Goal: Book appointment/travel/reservation

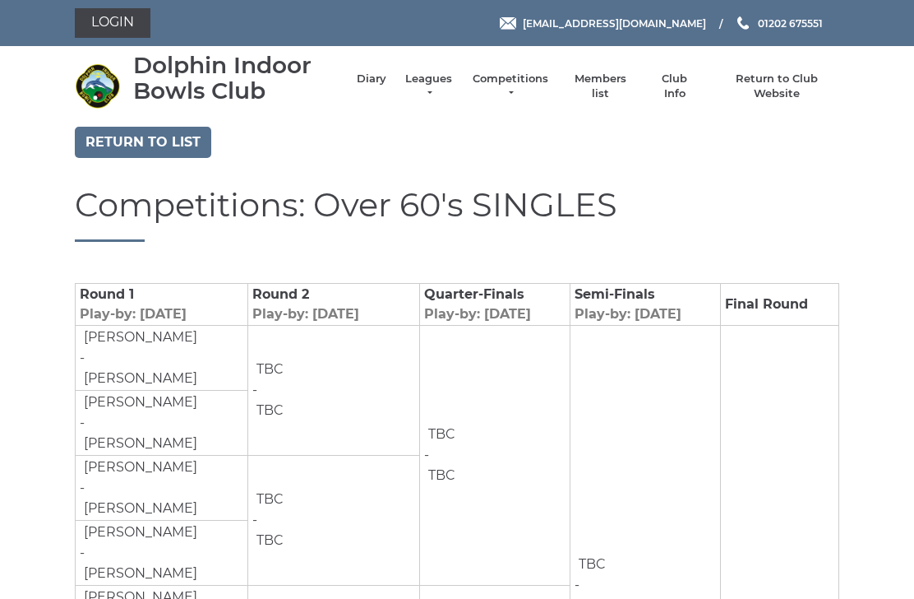
click at [118, 30] on link "Login" at bounding box center [113, 23] width 76 height 30
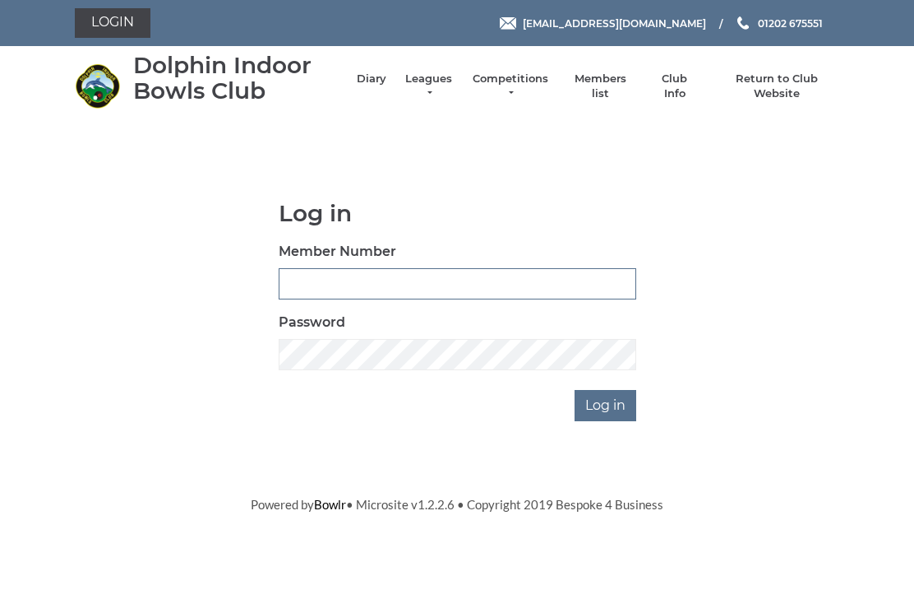
click at [356, 289] on input "Member Number" at bounding box center [458, 283] width 358 height 31
type input "3171"
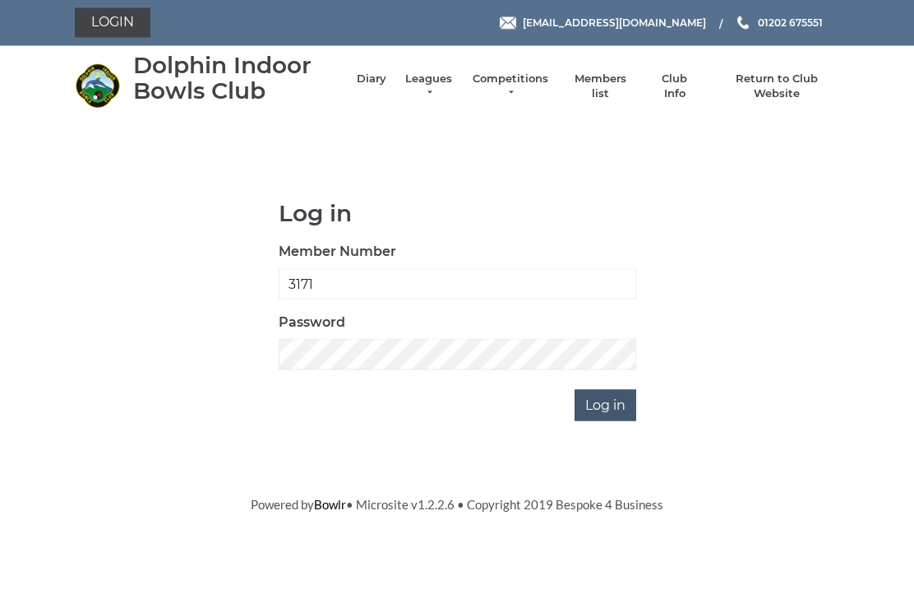
click at [611, 398] on input "Log in" at bounding box center [606, 405] width 62 height 31
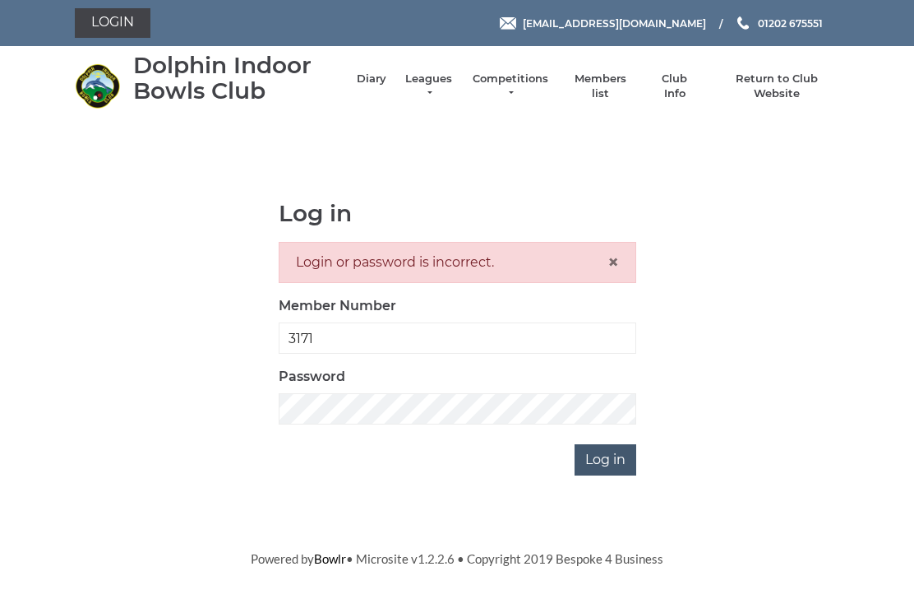
click at [608, 448] on input "Log in" at bounding box center [606, 459] width 62 height 31
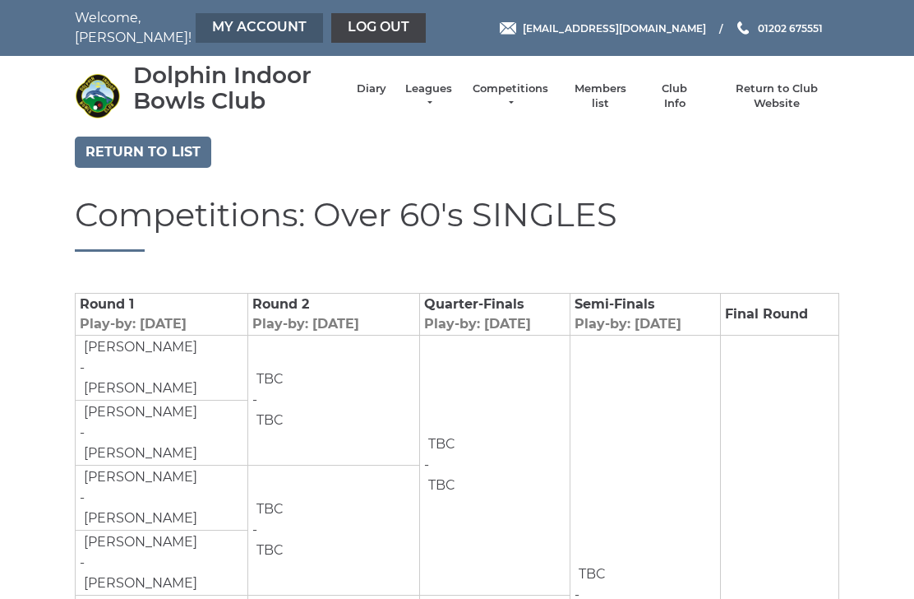
click at [228, 30] on link "My Account" at bounding box center [259, 28] width 127 height 30
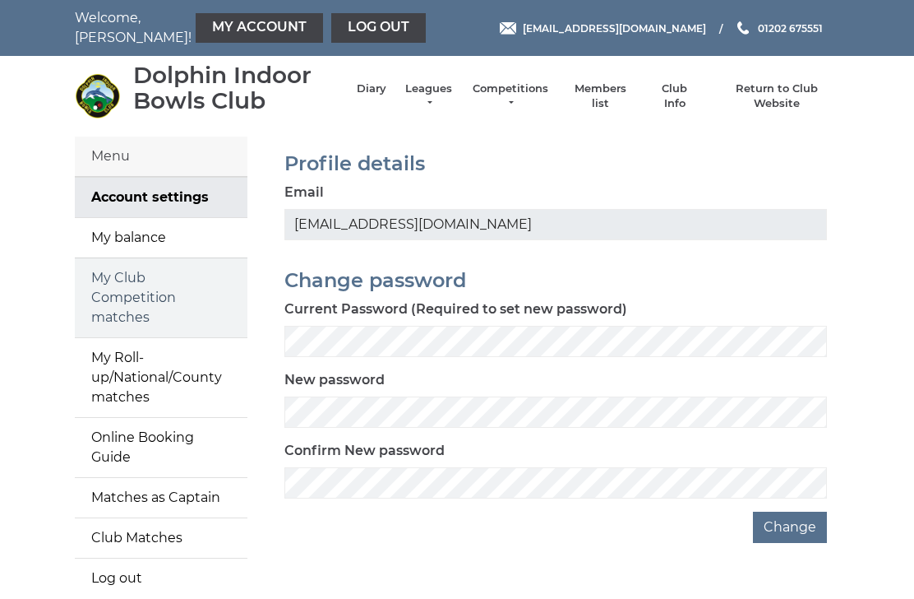
click at [167, 287] on link "My Club Competition matches" at bounding box center [161, 297] width 173 height 79
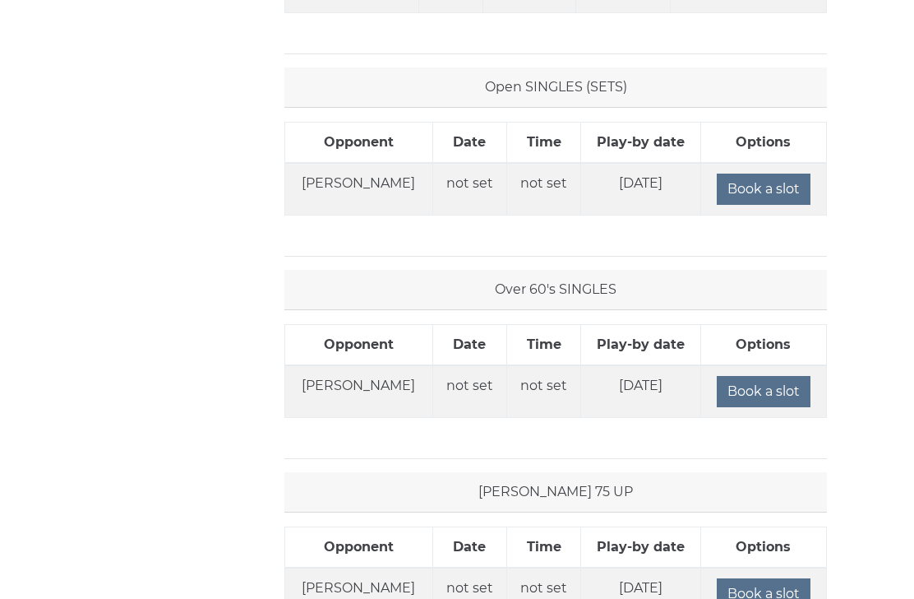
scroll to position [1220, 0]
click at [761, 393] on input "Book a slot" at bounding box center [764, 391] width 94 height 31
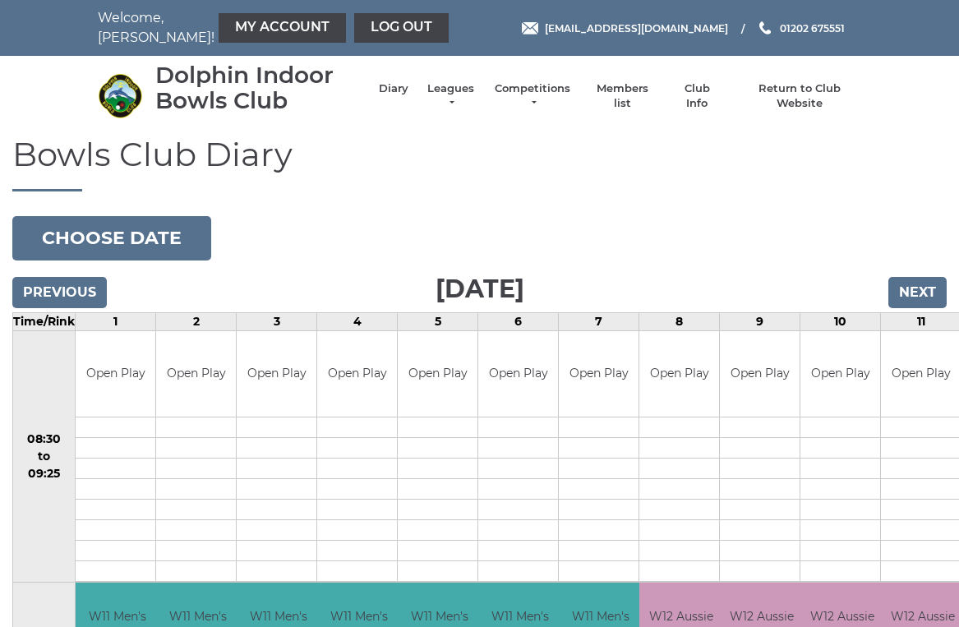
scroll to position [4, 0]
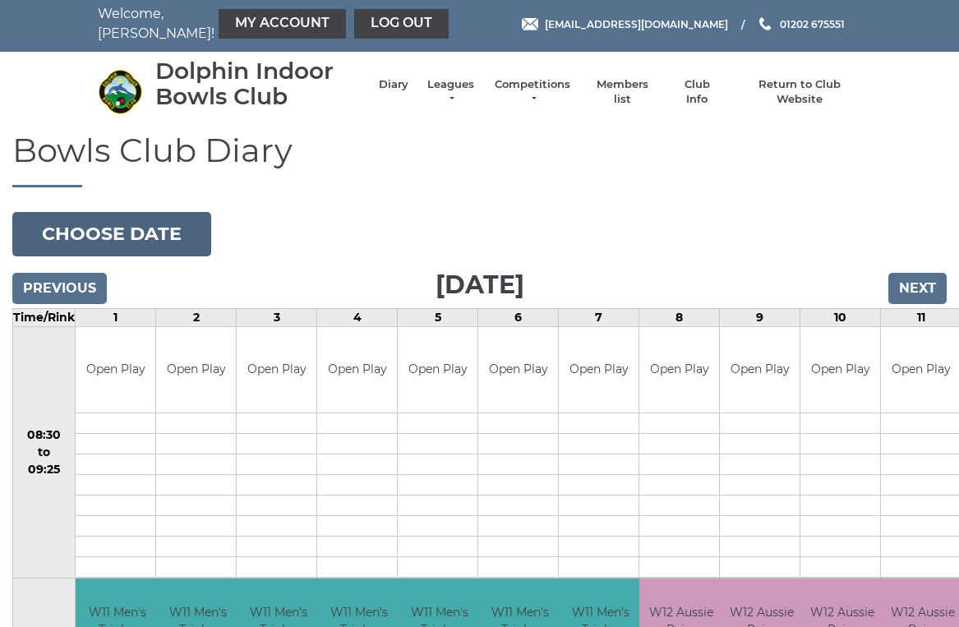
click at [151, 238] on button "Choose date" at bounding box center [111, 234] width 199 height 44
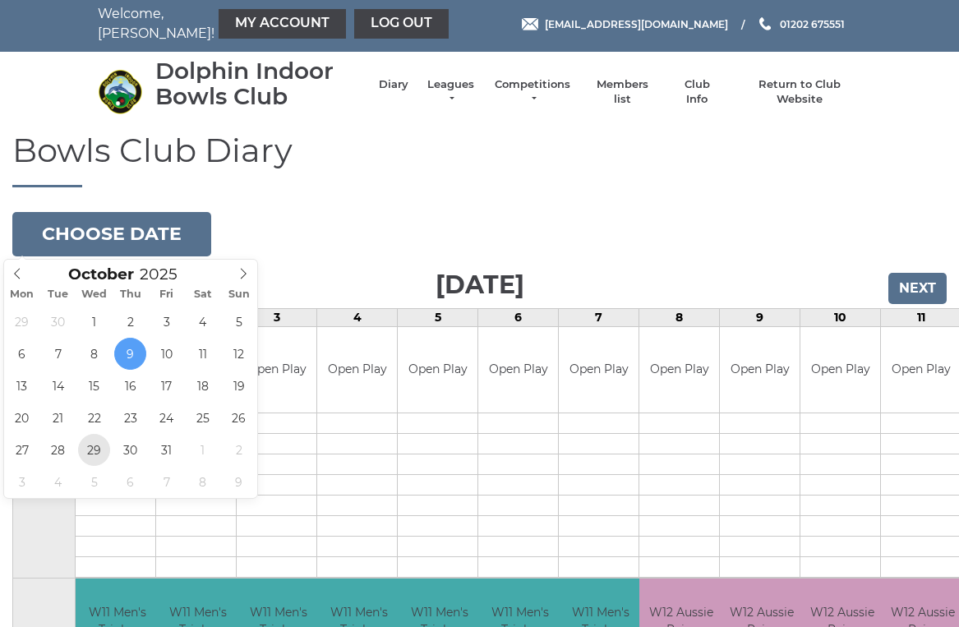
type input "[DATE]"
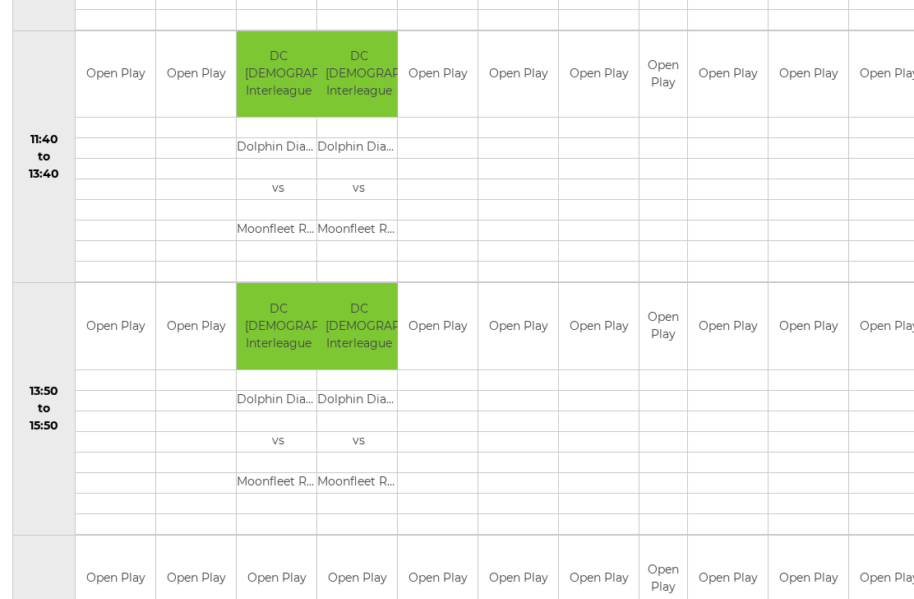
scroll to position [804, 0]
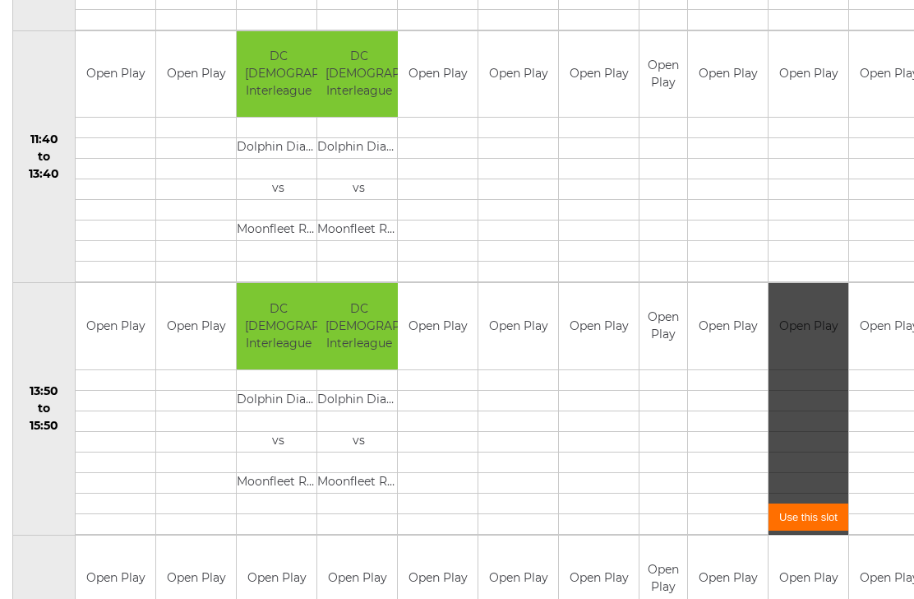
click at [804, 516] on link "Use this slot" at bounding box center [809, 516] width 80 height 27
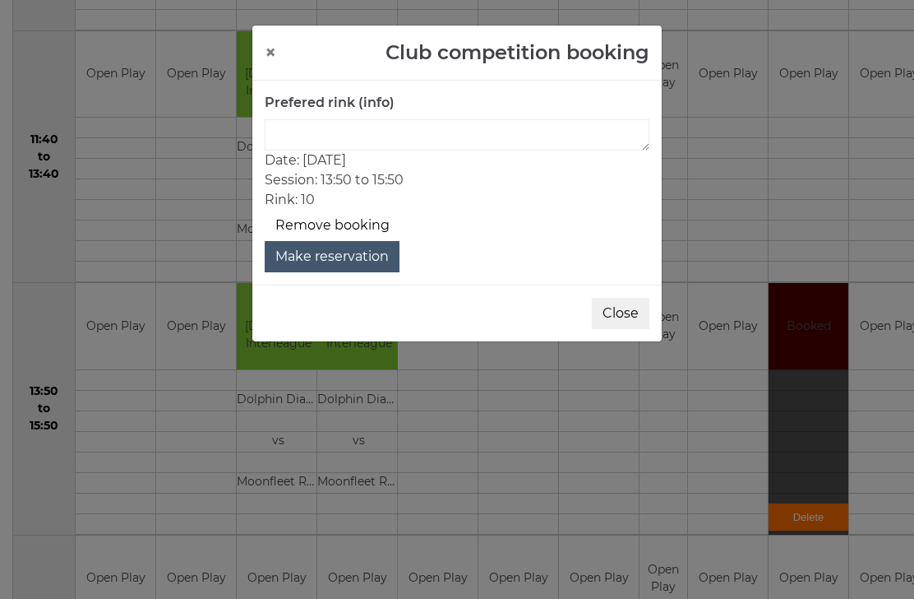
click at [332, 252] on button "Make reservation" at bounding box center [332, 256] width 135 height 31
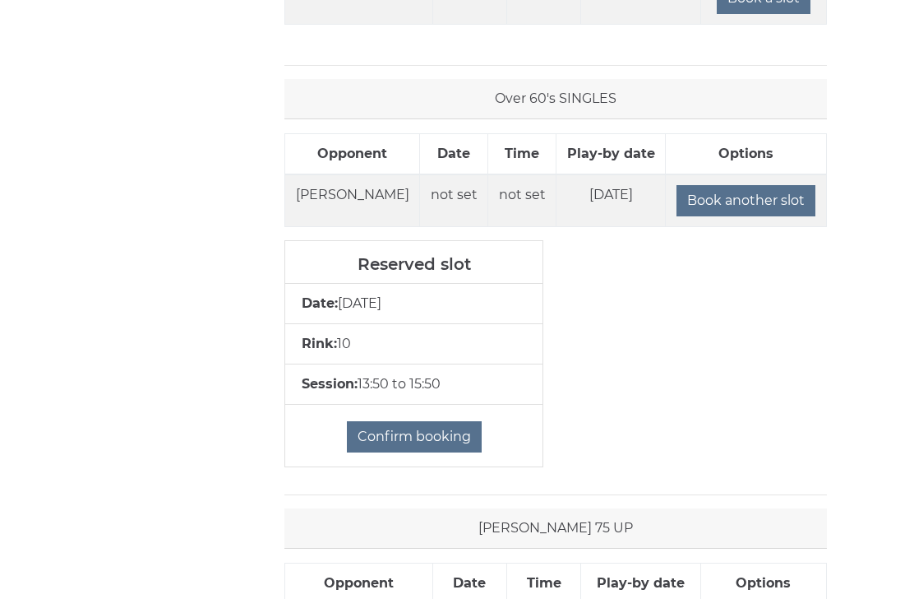
scroll to position [1411, 0]
click at [421, 435] on input "Confirm booking" at bounding box center [414, 436] width 135 height 31
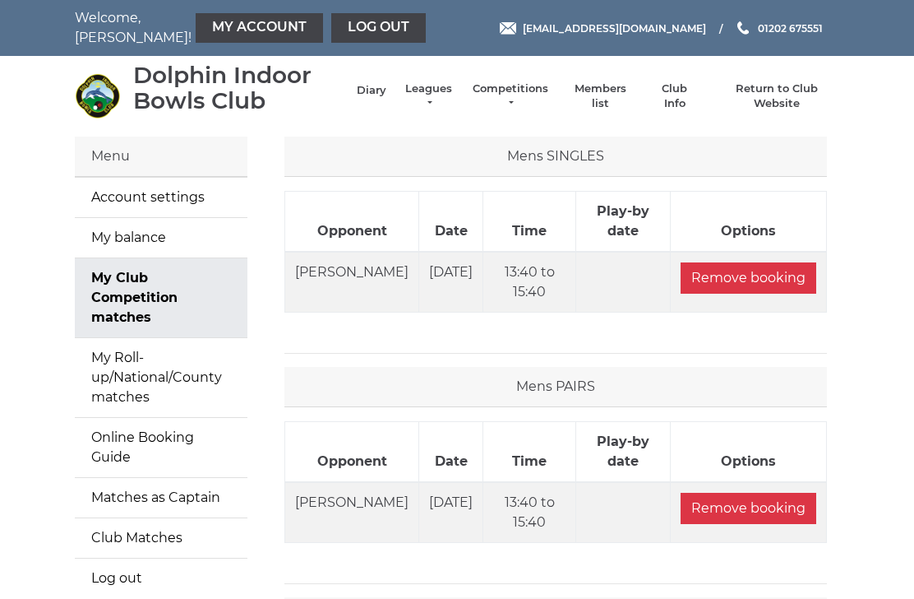
click at [383, 95] on link "Diary" at bounding box center [372, 90] width 30 height 15
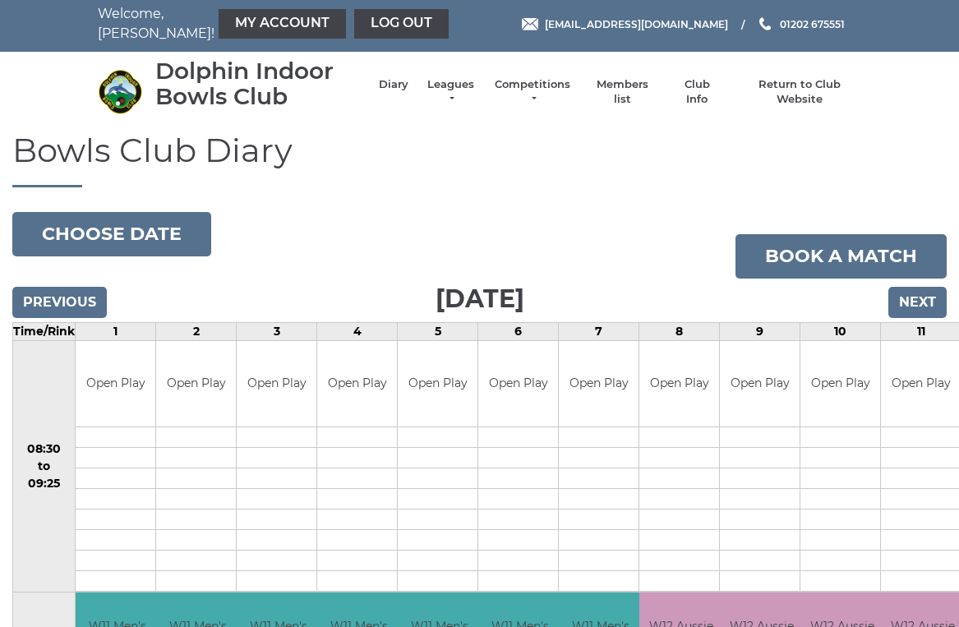
scroll to position [4, 0]
click at [554, 95] on link "Competitions" at bounding box center [532, 94] width 79 height 30
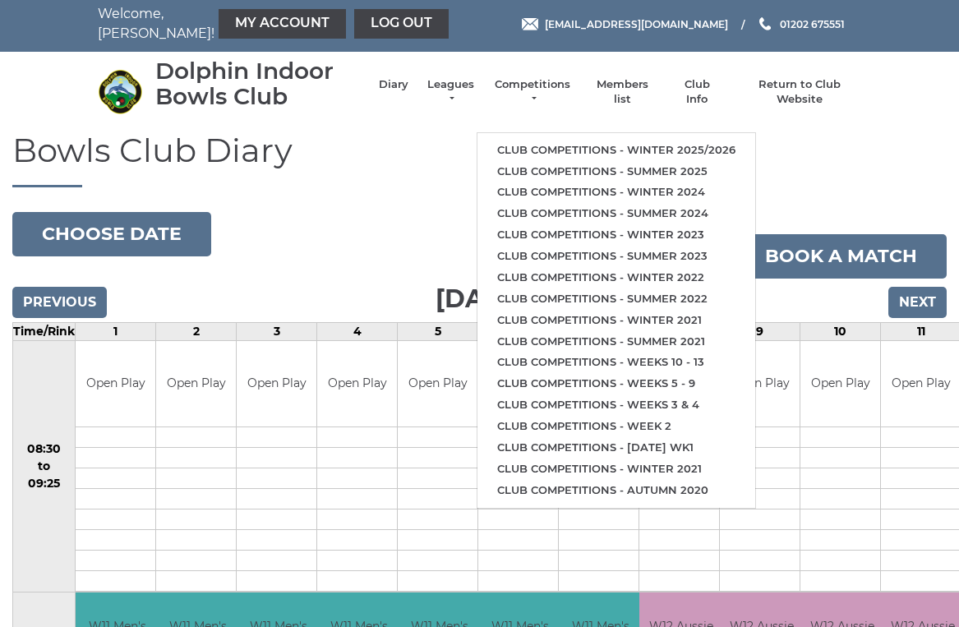
click at [428, 183] on h1 "Bowls Club Diary" at bounding box center [479, 159] width 935 height 55
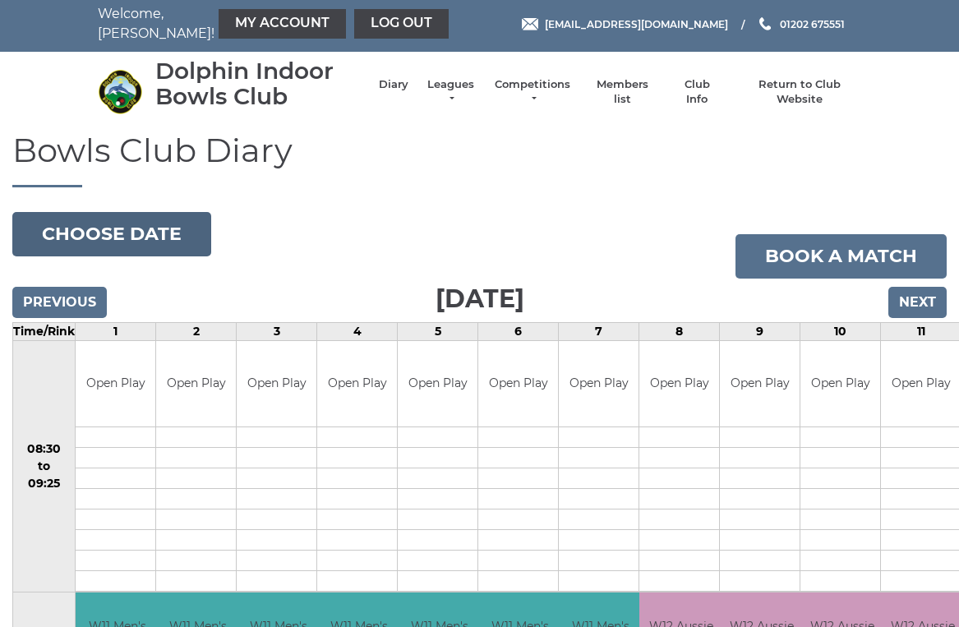
click at [154, 238] on button "Choose date" at bounding box center [111, 234] width 199 height 44
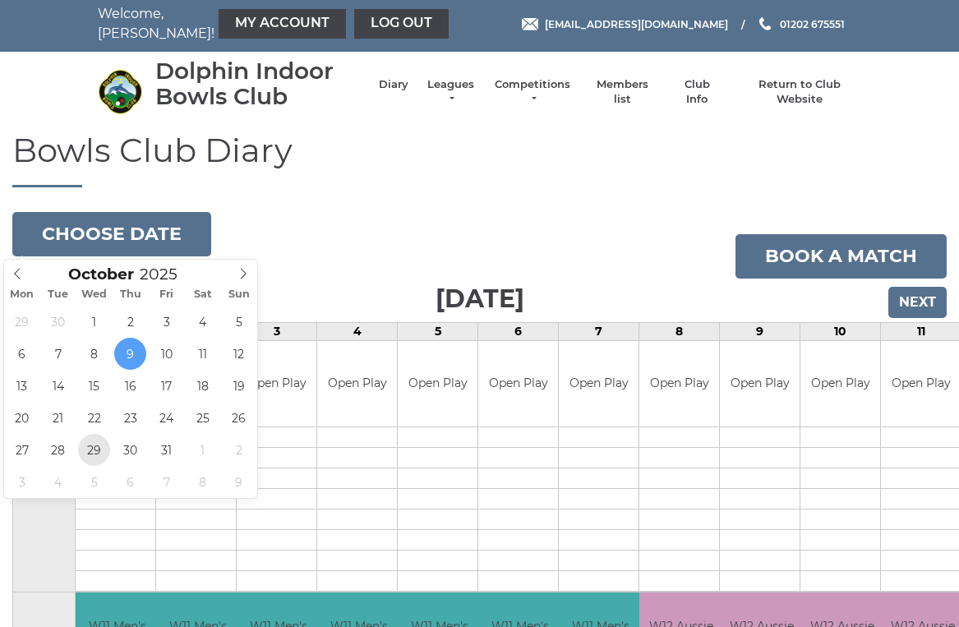
type input "2025-10-29"
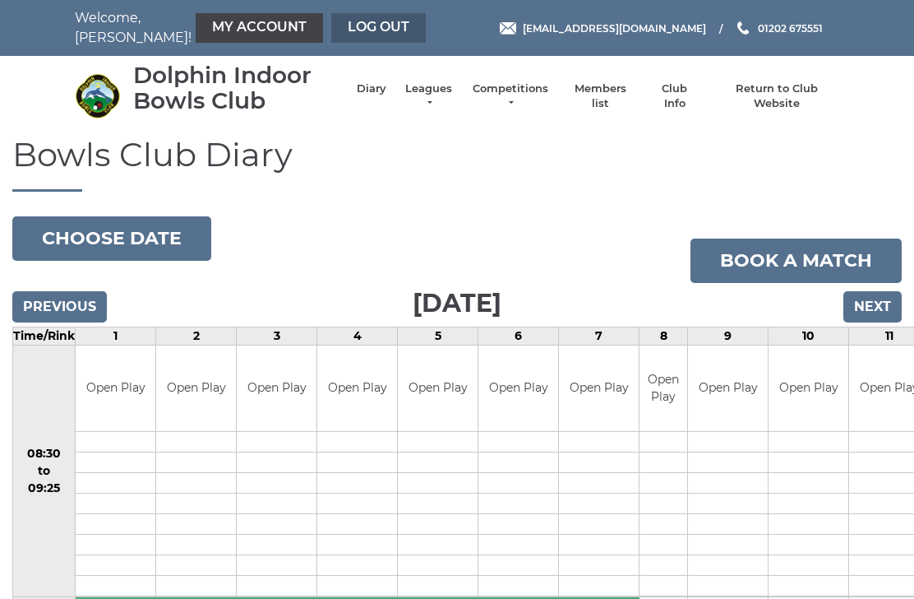
click at [337, 26] on link "Log out" at bounding box center [378, 28] width 95 height 30
